Goal: Find specific page/section: Find specific page/section

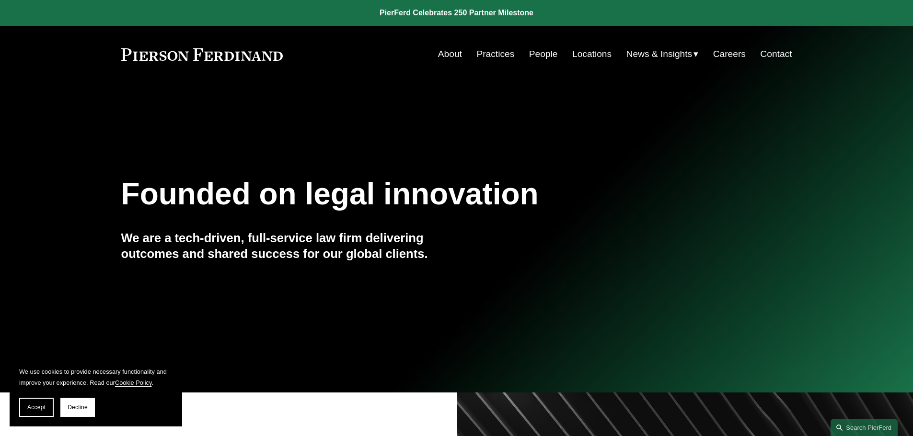
click at [587, 50] on link "Locations" at bounding box center [591, 54] width 39 height 18
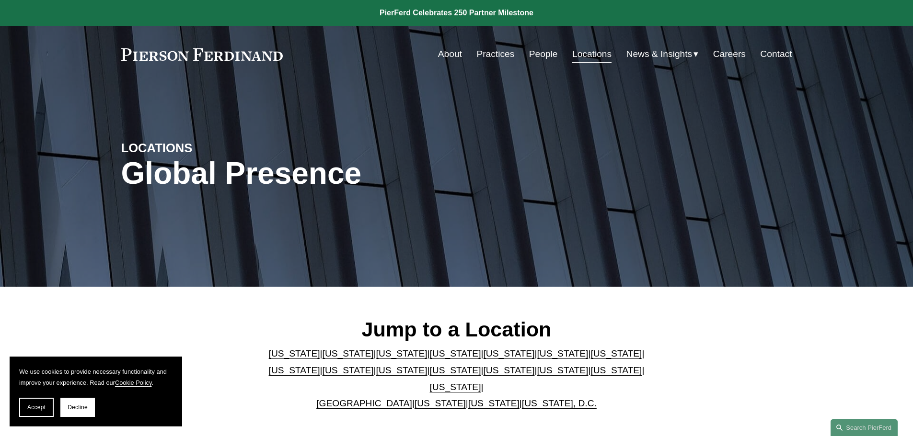
click at [481, 382] on link "Texas" at bounding box center [455, 387] width 51 height 10
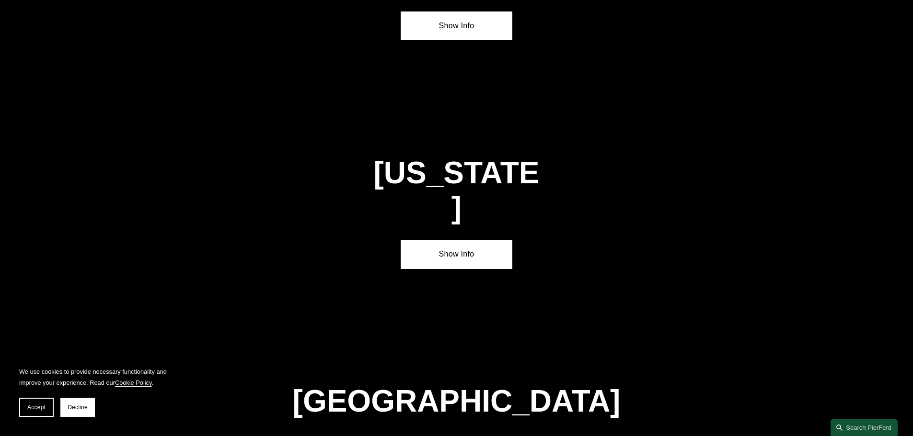
scroll to position [3260, 0]
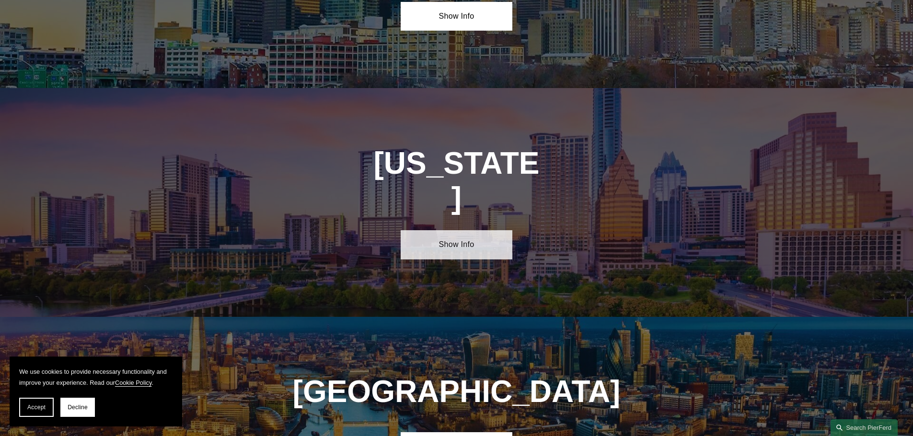
click at [482, 230] on link "Show Info" at bounding box center [456, 244] width 112 height 29
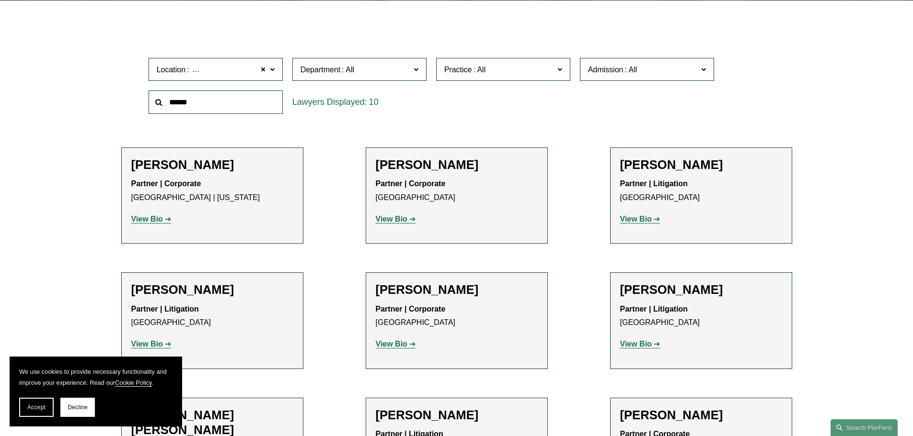
scroll to position [287, 0]
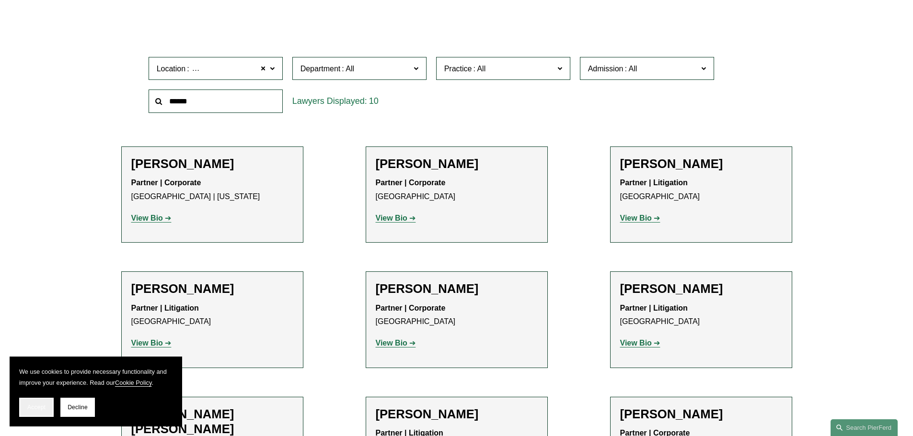
click at [34, 414] on button "Accept" at bounding box center [36, 407] width 34 height 19
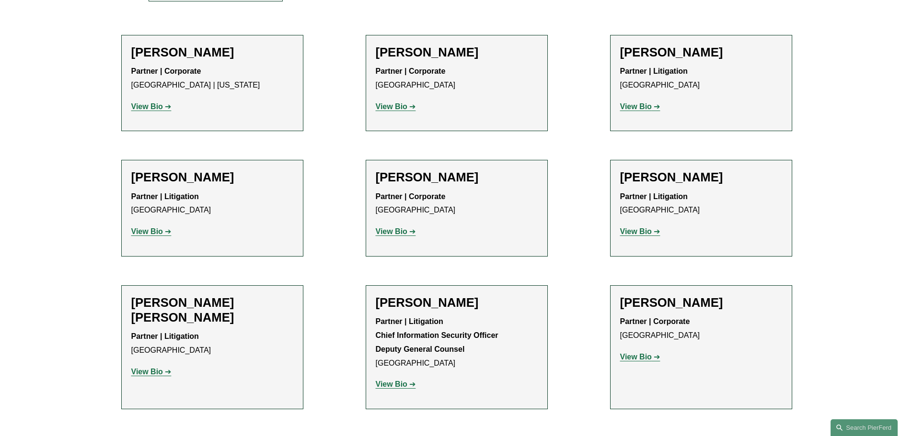
scroll to position [383, 0]
